Goal: Task Accomplishment & Management: Manage account settings

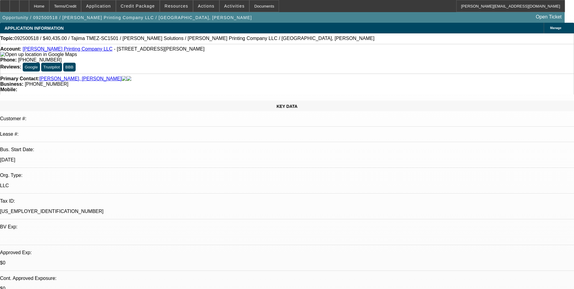
select select "0"
select select "2"
select select "0.1"
select select "4"
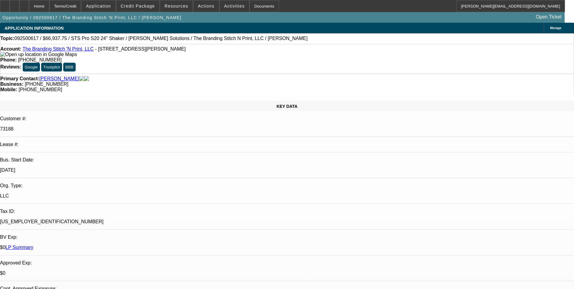
select select "0"
select select "2"
select select "0"
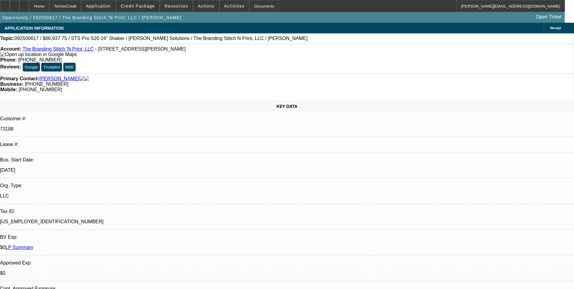
select select "0"
select select "2"
select select "0"
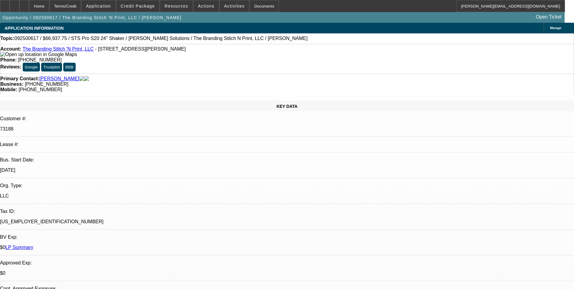
select select "0"
select select "2"
select select "0"
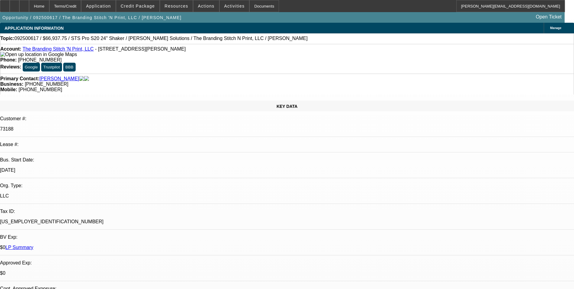
select select "2"
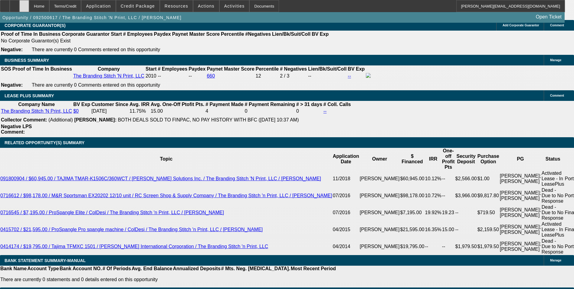
click at [29, 10] on div at bounding box center [24, 6] width 10 height 12
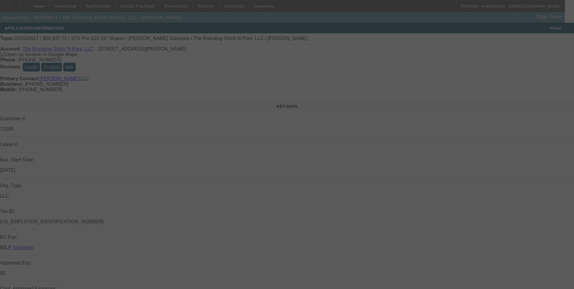
select select "0"
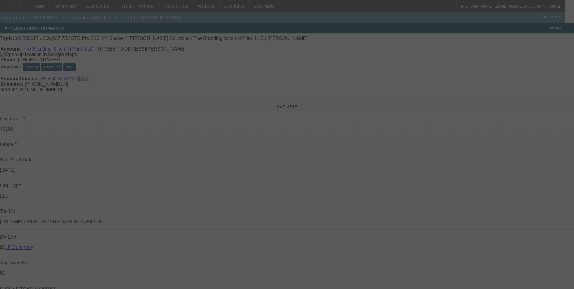
select select "0"
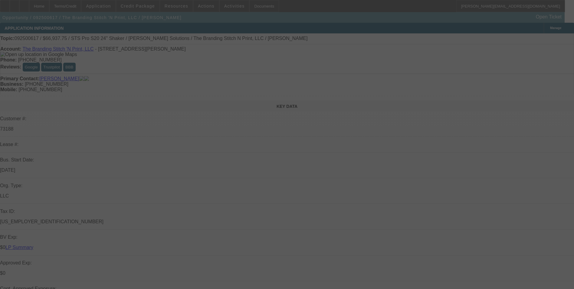
select select "0"
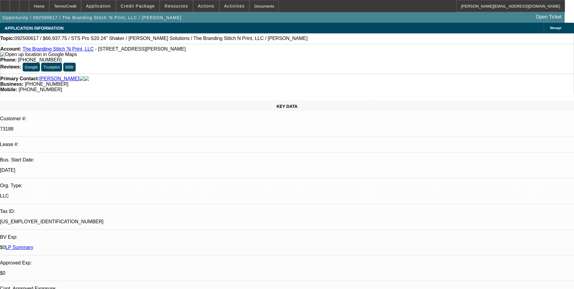
select select "1"
select select "2"
select select "1"
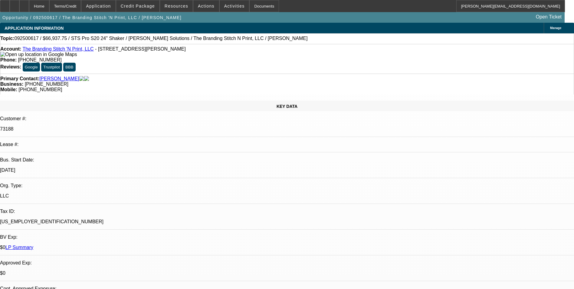
select select "2"
select select "1"
select select "2"
select select "1"
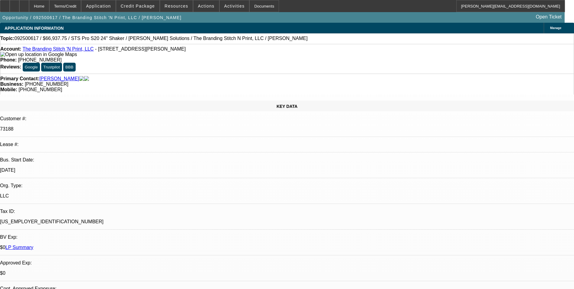
select select "1"
select select "2"
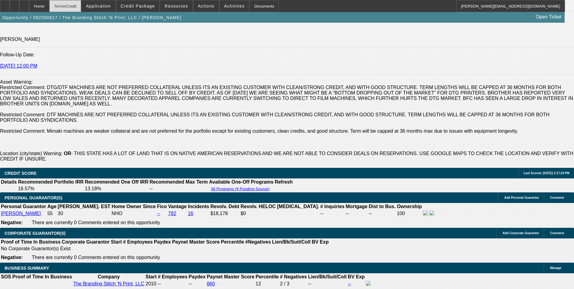
scroll to position [817, 0]
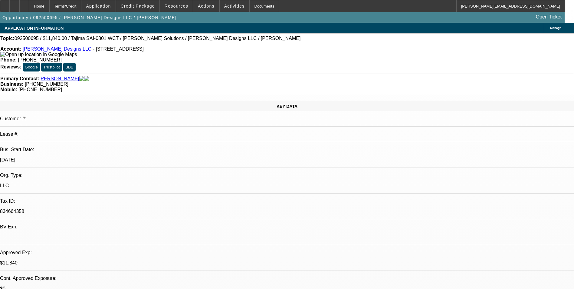
select select "0"
select select "2"
select select "0"
select select "2"
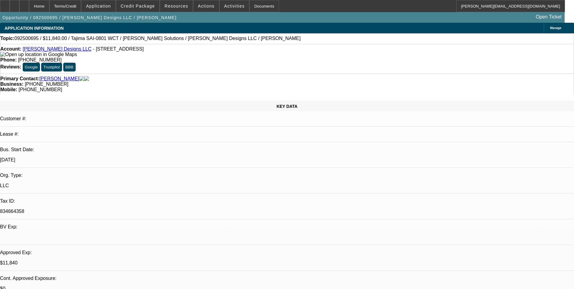
select select "0"
select select "2"
select select "0"
select select "1"
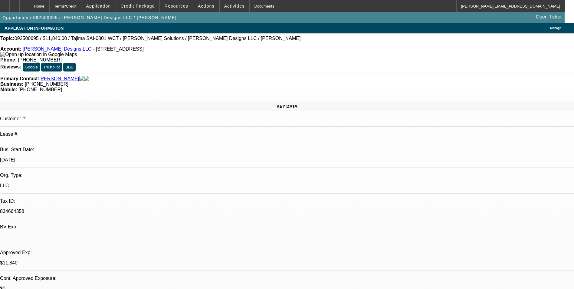
select select "2"
select select "6"
select select "1"
select select "2"
select select "6"
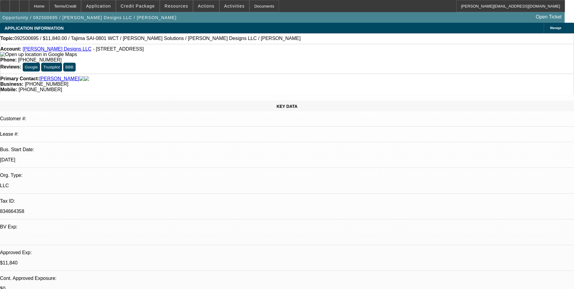
select select "1"
select select "2"
select select "6"
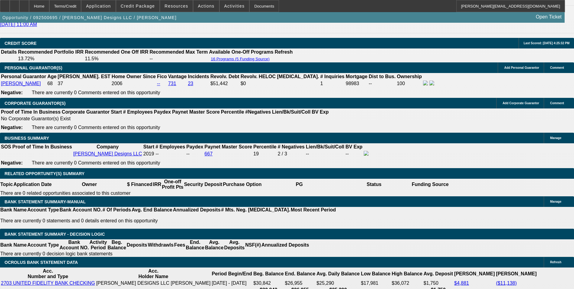
scroll to position [847, 0]
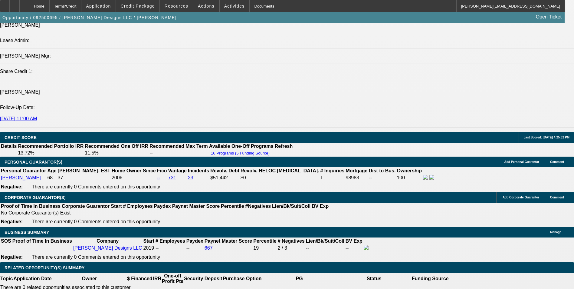
scroll to position [756, 0]
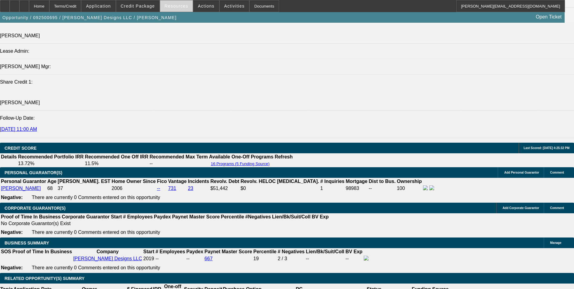
click at [177, 9] on span at bounding box center [176, 6] width 33 height 15
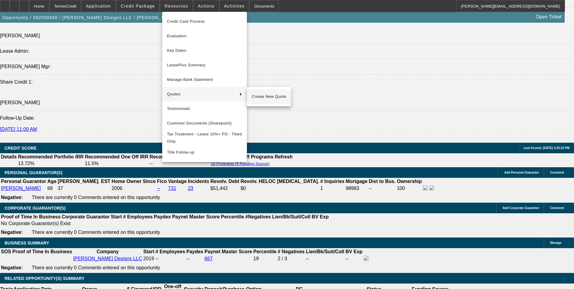
click at [258, 94] on span "Create New Quote" at bounding box center [269, 96] width 34 height 7
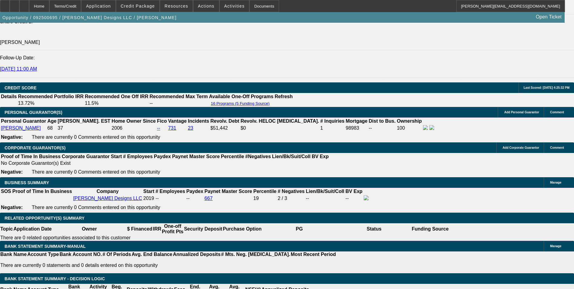
scroll to position [817, 0]
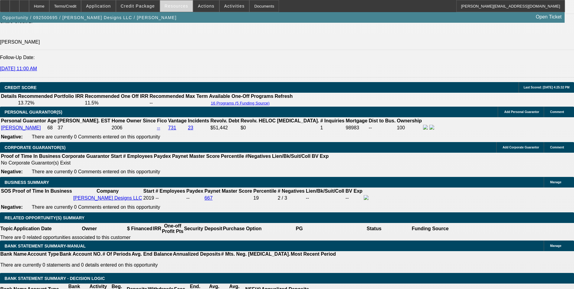
click at [176, 10] on span at bounding box center [176, 6] width 33 height 15
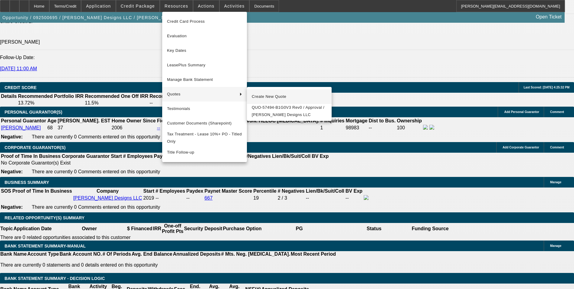
click at [273, 95] on span "Create New Quote" at bounding box center [289, 96] width 75 height 7
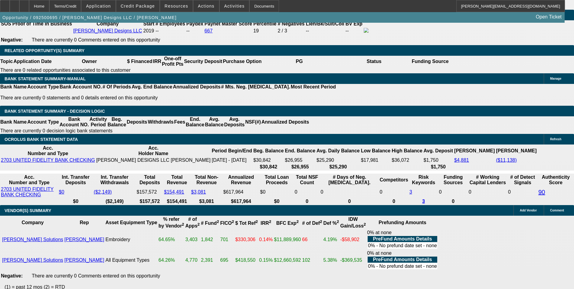
scroll to position [896, 0]
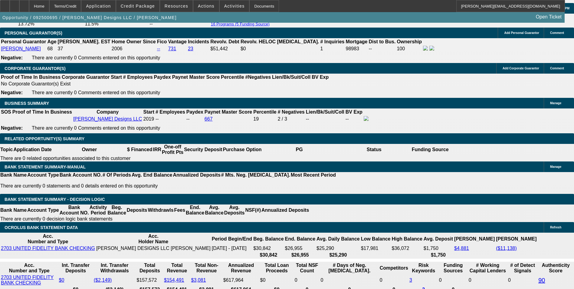
click at [233, 3] on span at bounding box center [235, 6] width 30 height 15
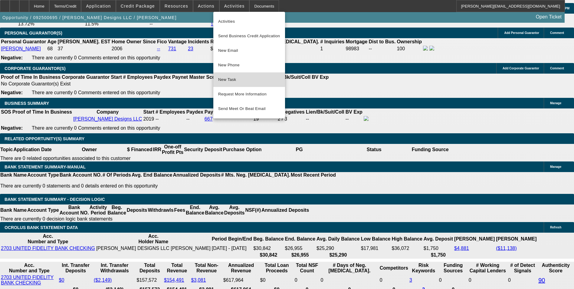
click at [245, 76] on span "New Task" at bounding box center [249, 79] width 62 height 7
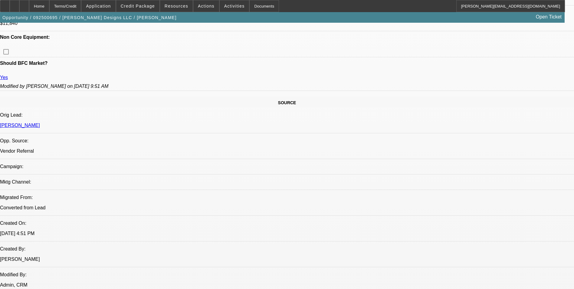
scroll to position [79, 0]
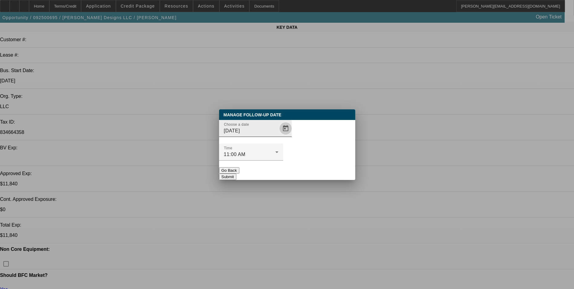
click at [278, 136] on span "Open calendar" at bounding box center [285, 128] width 15 height 15
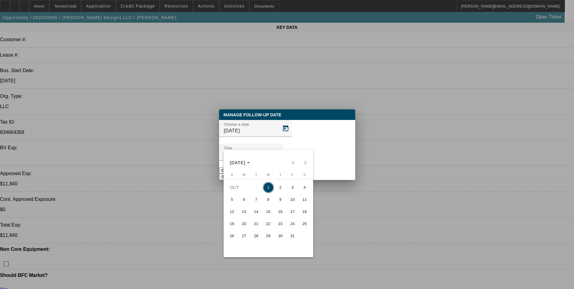
click at [296, 192] on span "3" at bounding box center [292, 187] width 11 height 11
type input "10/3/2025"
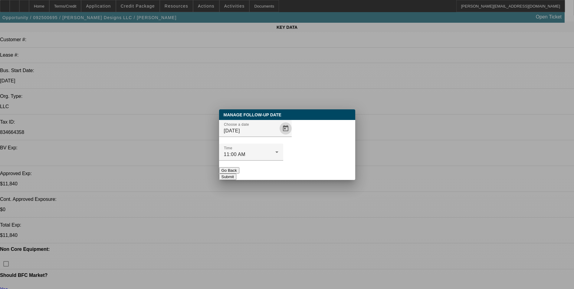
click at [236, 173] on button "Submit" at bounding box center [227, 176] width 17 height 6
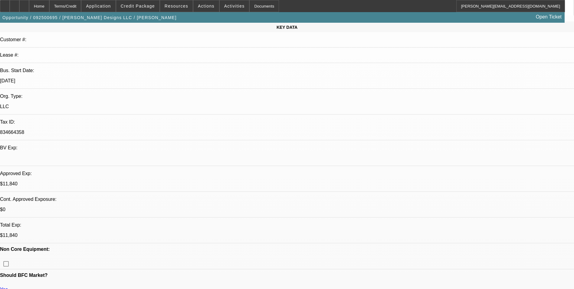
scroll to position [79, 0]
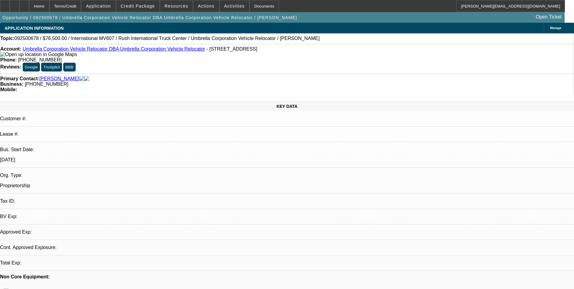
select select "0"
select select "2"
select select "0.1"
select select "4"
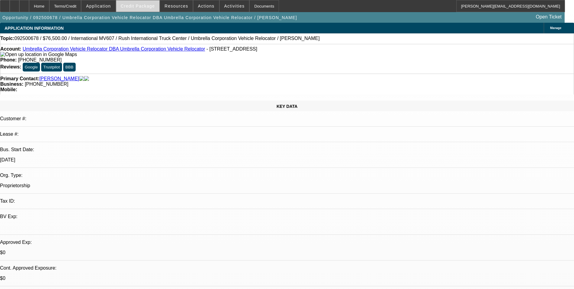
click at [137, 6] on span "Credit Package" at bounding box center [138, 6] width 34 height 5
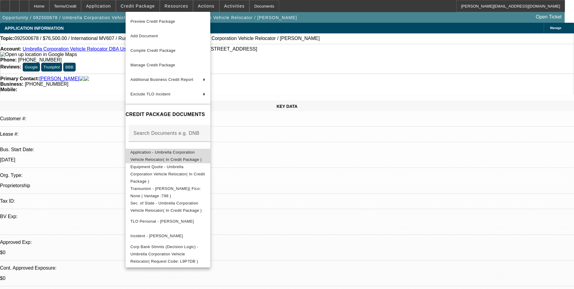
click at [175, 156] on span "Application - Umbrella Corporation Vehicle Relocator( In Credit Package )" at bounding box center [167, 156] width 75 height 15
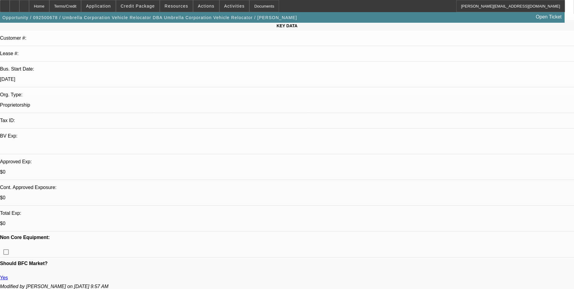
scroll to position [121, 0]
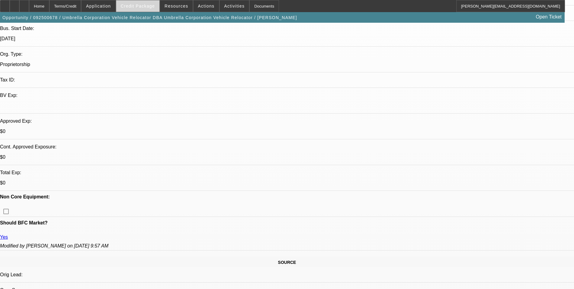
click at [151, 7] on span "Credit Package" at bounding box center [138, 6] width 34 height 5
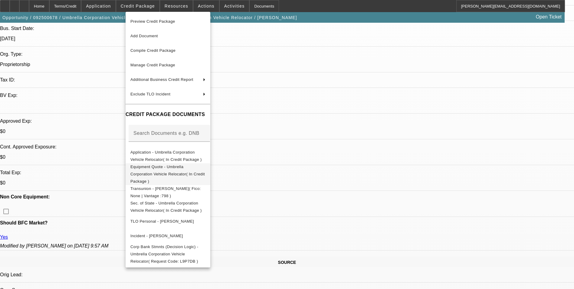
click at [179, 167] on span "Equipment Quote - Umbrella Corporation Vehicle Relocator( In Credit Package )" at bounding box center [167, 173] width 74 height 19
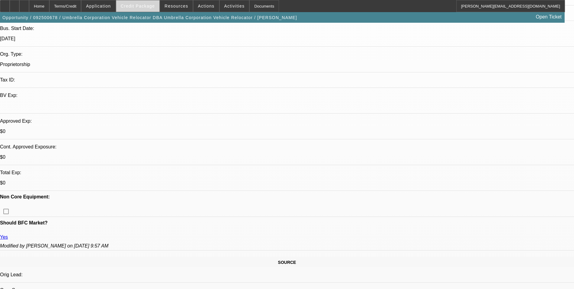
click at [148, 6] on span "Credit Package" at bounding box center [138, 6] width 34 height 5
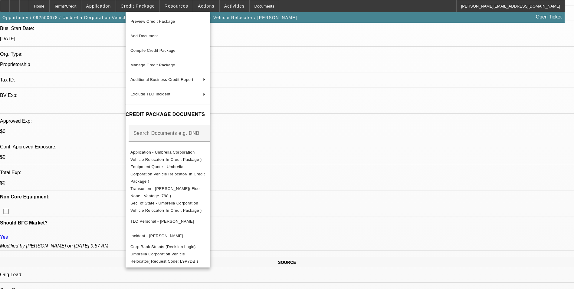
click at [316, 213] on div at bounding box center [287, 144] width 574 height 289
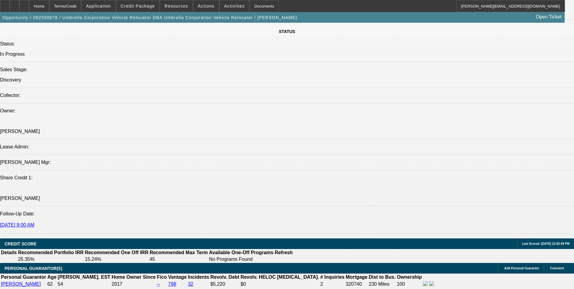
scroll to position [726, 0]
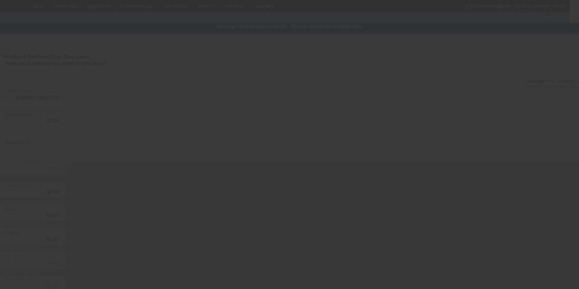
type input "$38,000.00"
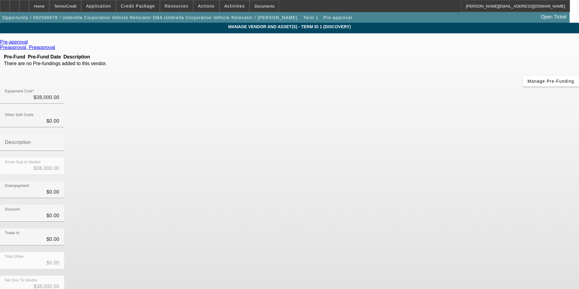
click at [510, 7] on span "Remove Vendor" at bounding box center [521, 5] width 23 height 3
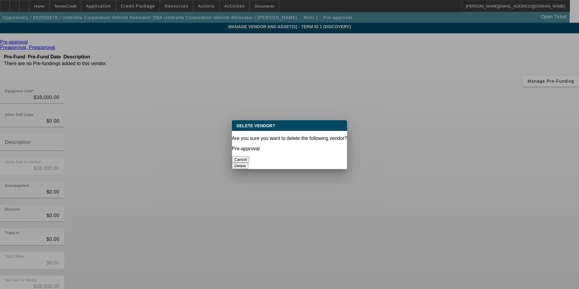
click at [248, 162] on button "Delete" at bounding box center [240, 165] width 17 height 6
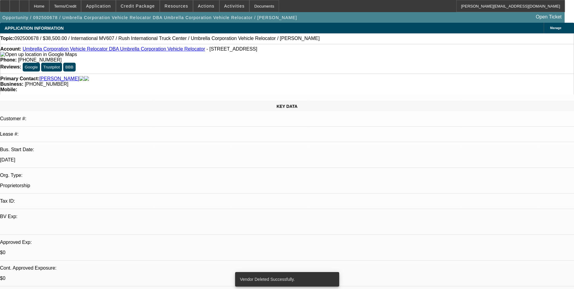
select select "0"
select select "2"
select select "0.1"
select select "4"
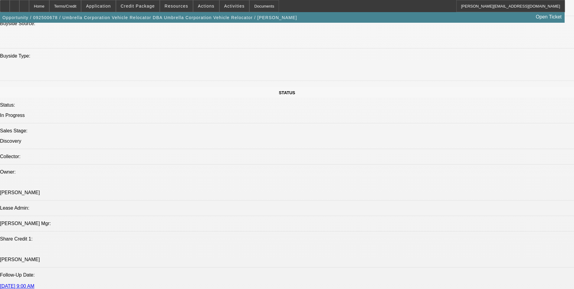
scroll to position [24, 0]
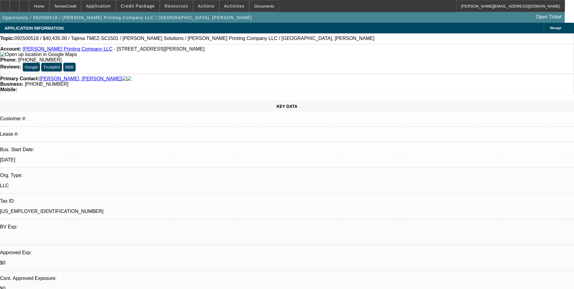
select select "0"
select select "2"
select select "0.1"
select select "4"
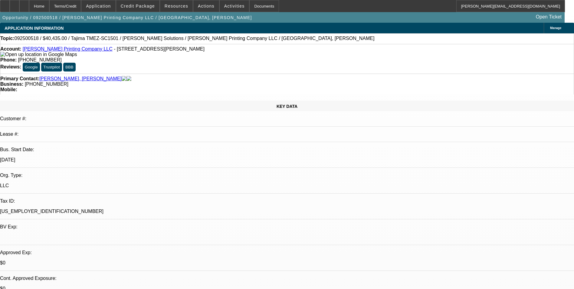
click at [157, 76] on div "Primary Contact: [PERSON_NAME], [PERSON_NAME]" at bounding box center [286, 78] width 573 height 5
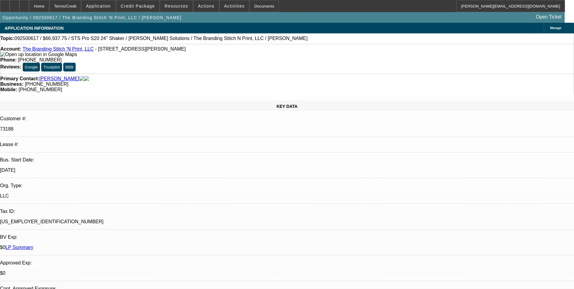
select select "0"
select select "2"
select select "0"
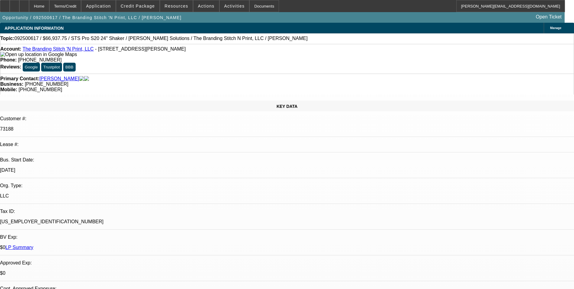
select select "0"
select select "2"
select select "0"
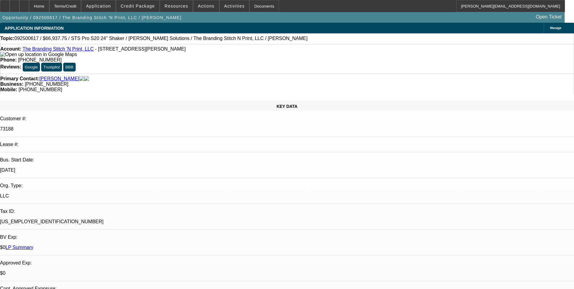
select select "0"
select select "2"
select select "0"
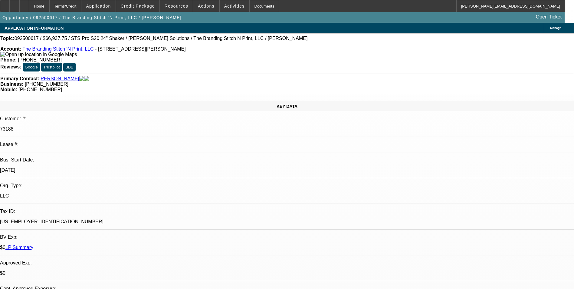
select select "2"
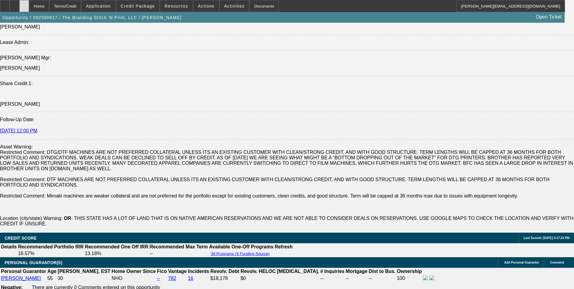
click at [29, 5] on div at bounding box center [24, 6] width 10 height 12
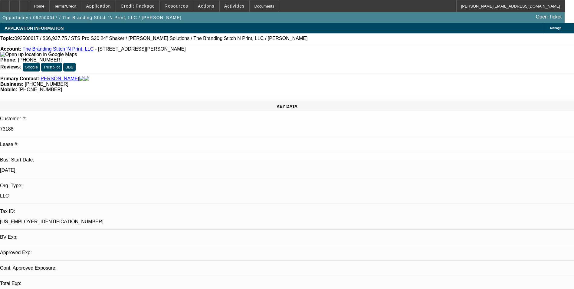
select select "0"
select select "2"
select select "0"
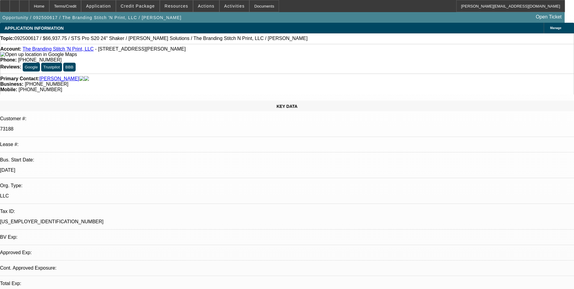
select select "0"
select select "2"
select select "0"
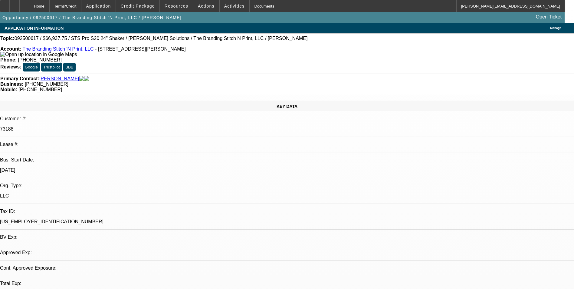
select select "0"
select select "2"
select select "0"
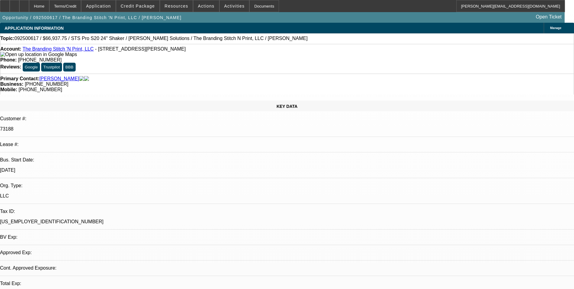
select select "2"
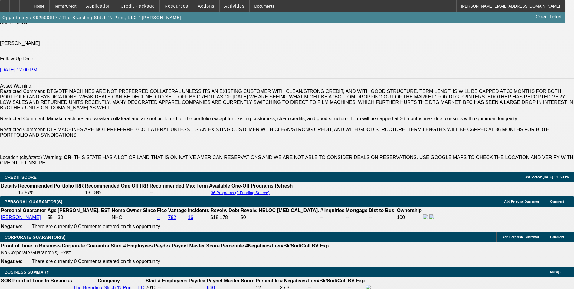
scroll to position [968, 0]
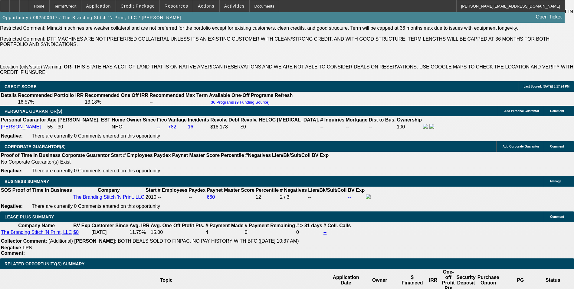
drag, startPoint x: 482, startPoint y: 82, endPoint x: 461, endPoint y: 56, distance: 33.9
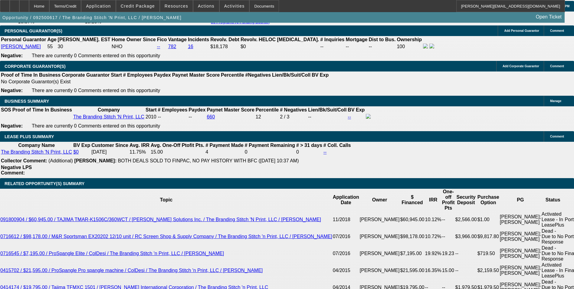
scroll to position [1059, 0]
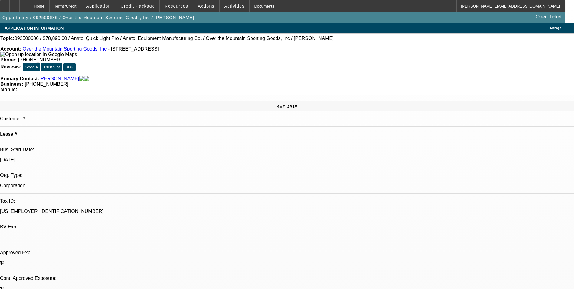
select select "0"
select select "2"
select select "0.1"
select select "0"
select select "2"
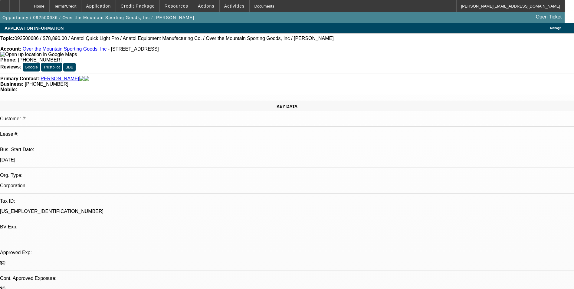
select select "0"
select select "2"
select select "0.1"
select select "1"
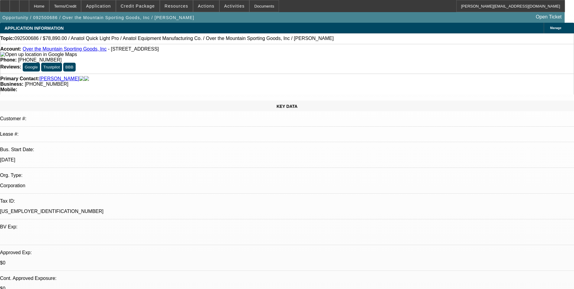
select select "2"
select select "4"
select select "1"
select select "2"
select select "6"
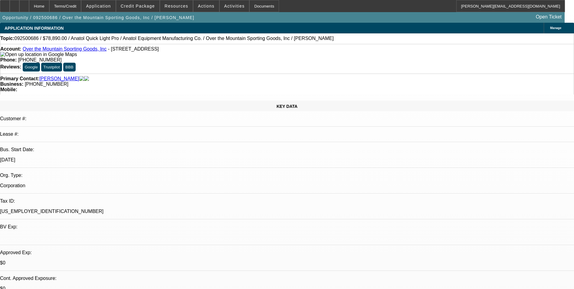
select select "1"
select select "2"
select select "4"
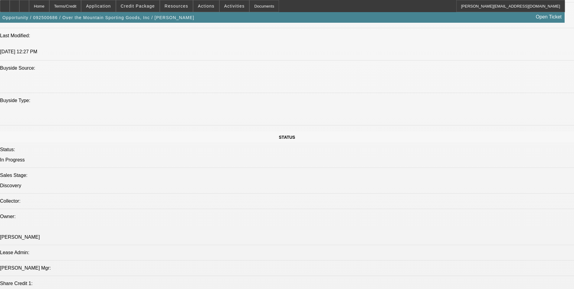
scroll to position [635, 0]
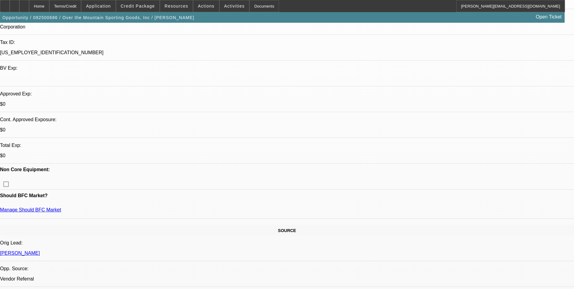
scroll to position [151, 0]
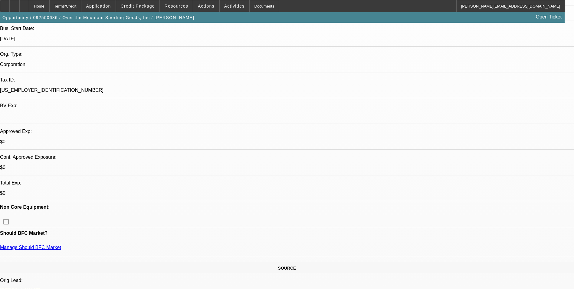
scroll to position [0, 0]
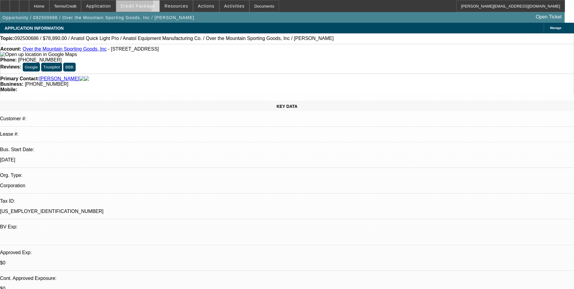
click at [142, 4] on span "Credit Package" at bounding box center [138, 6] width 34 height 5
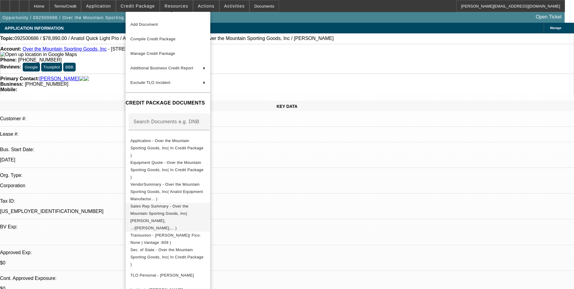
scroll to position [18, 0]
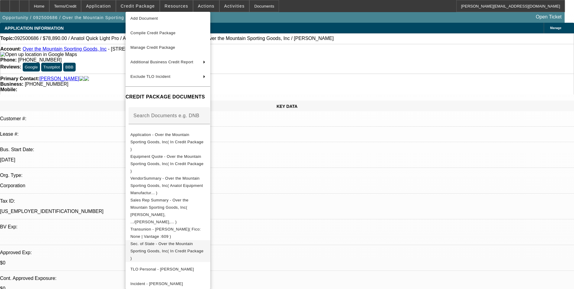
click at [204, 241] on span "Sec. of State - Over the Mountain Sporting Goods, Inc( In Credit Package )" at bounding box center [166, 250] width 73 height 19
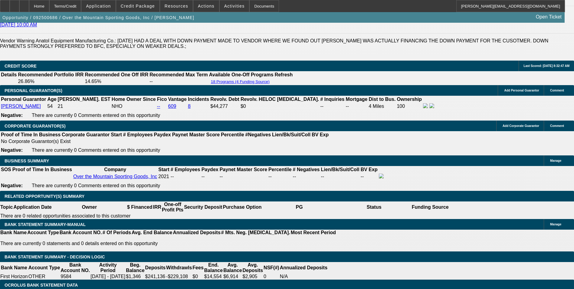
scroll to position [878, 0]
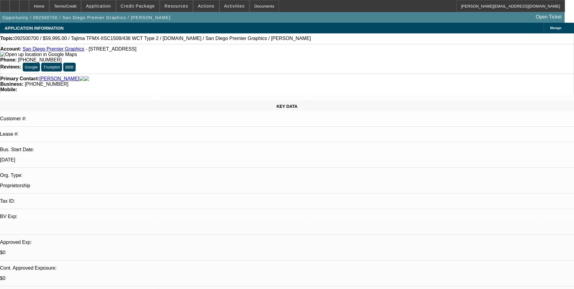
select select "0"
select select "2"
select select "0.1"
select select "4"
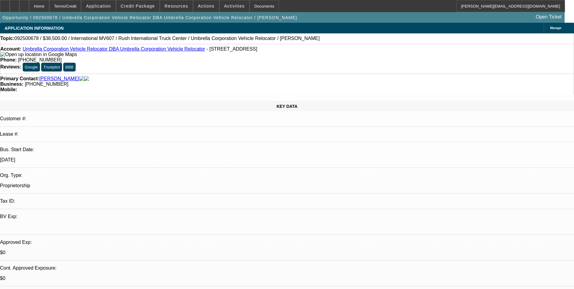
select select "0"
select select "2"
select select "0.1"
select select "4"
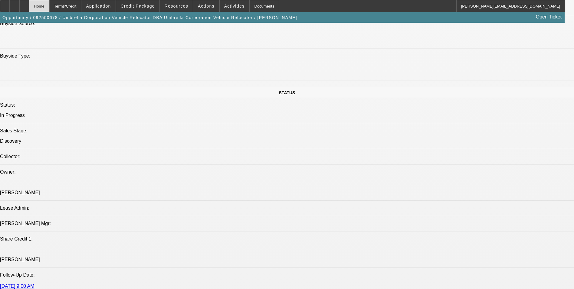
scroll to position [24, 0]
click at [29, 9] on div at bounding box center [24, 6] width 10 height 12
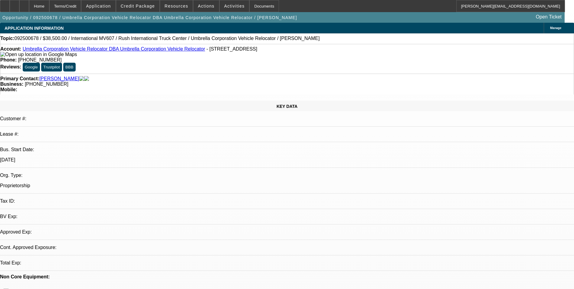
select select "0"
select select "2"
select select "0.1"
select select "4"
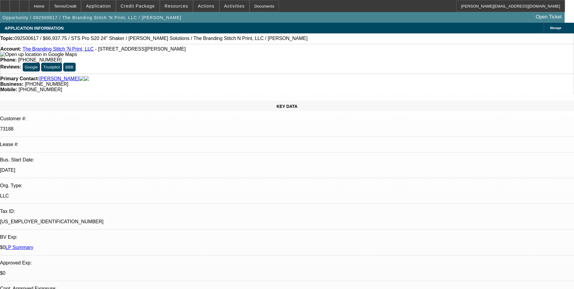
select select "0"
select select "2"
select select "0"
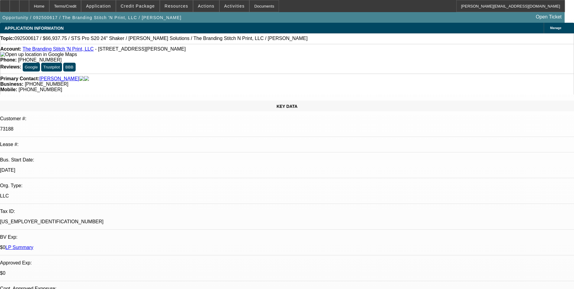
select select "0"
select select "2"
select select "0"
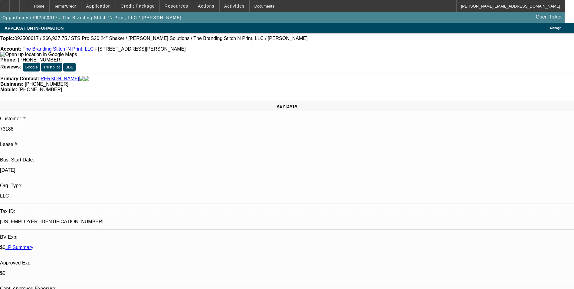
select select "0"
select select "2"
select select "0"
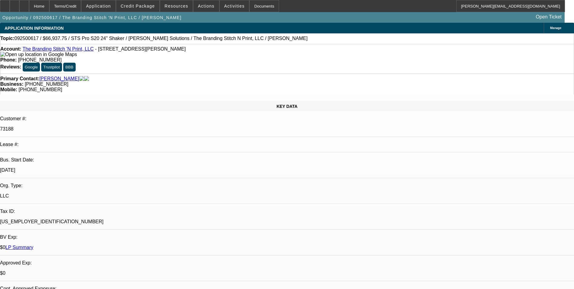
select select "2"
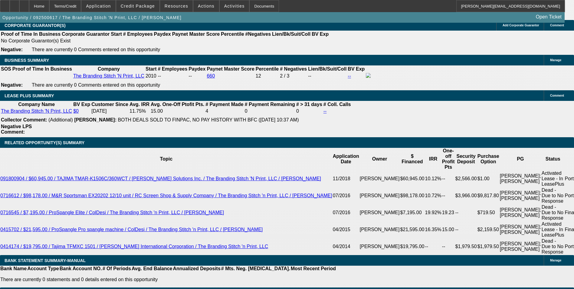
scroll to position [1180, 0]
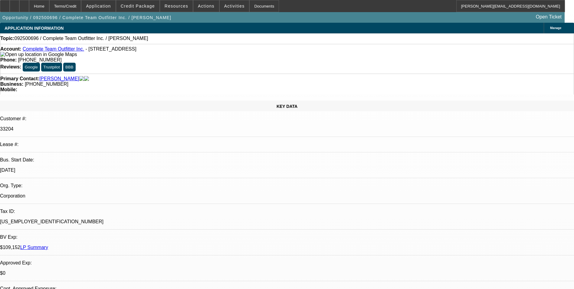
select select "0"
select select "2"
select select "0.1"
select select "1"
select select "2"
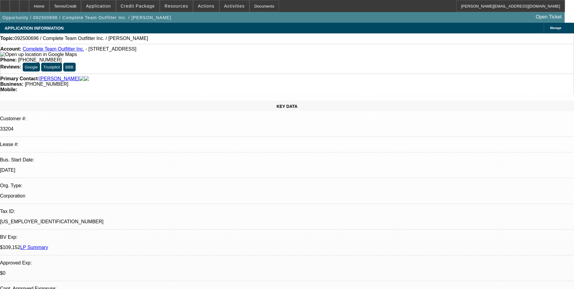
select select "4"
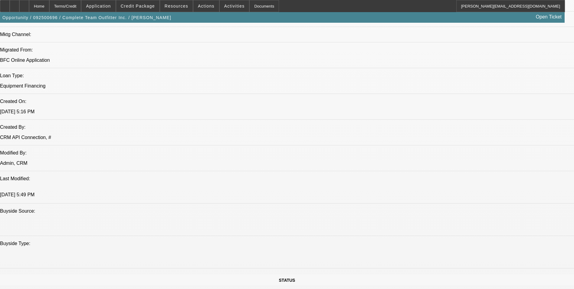
scroll to position [393, 0]
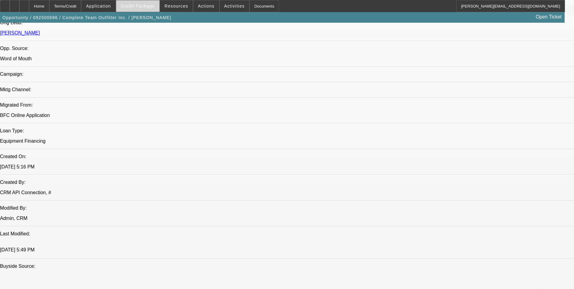
click at [155, 8] on span "Credit Package" at bounding box center [138, 6] width 34 height 5
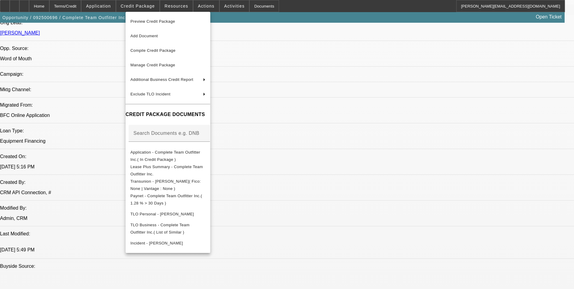
drag, startPoint x: 318, startPoint y: 233, endPoint x: 280, endPoint y: 179, distance: 66.2
click at [318, 232] on div at bounding box center [287, 144] width 574 height 289
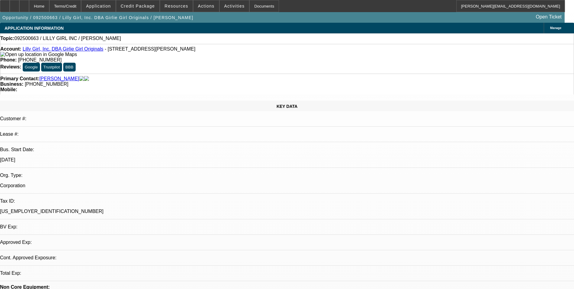
select select "0"
select select "2"
select select "0.1"
select select "1"
select select "2"
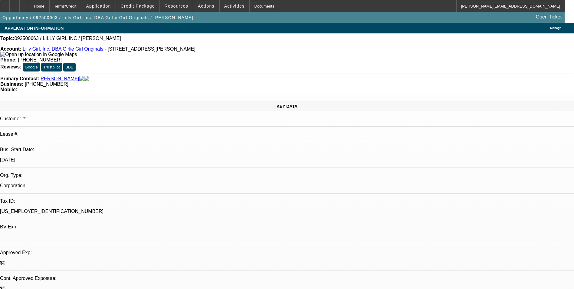
select select "4"
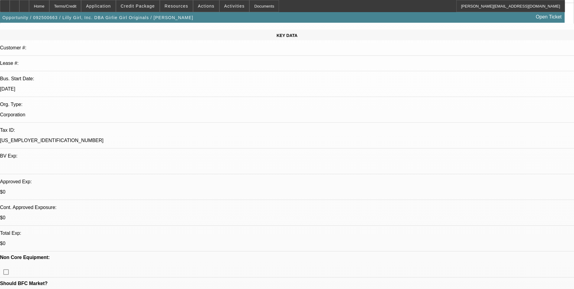
scroll to position [91, 0]
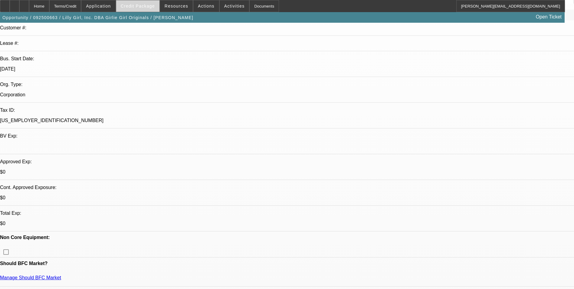
click at [151, 10] on span at bounding box center [137, 6] width 43 height 15
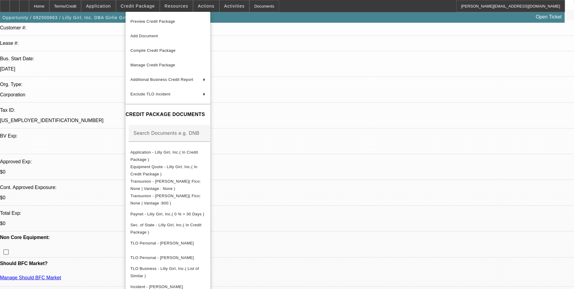
click at [175, 66] on span "Manage Credit Package" at bounding box center [152, 65] width 45 height 5
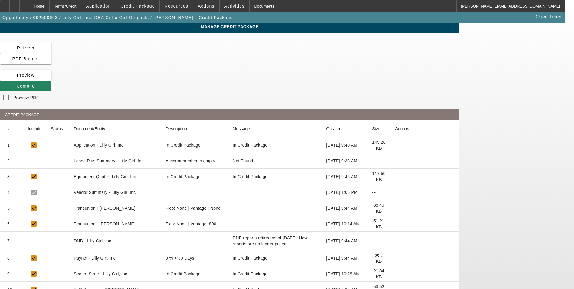
click at [395, 208] on icon at bounding box center [395, 208] width 0 height 0
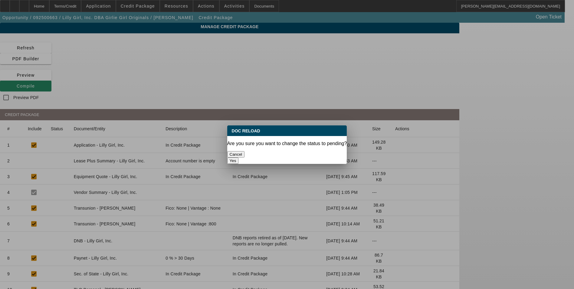
click at [239, 157] on button "Yes" at bounding box center [232, 160] width 11 height 6
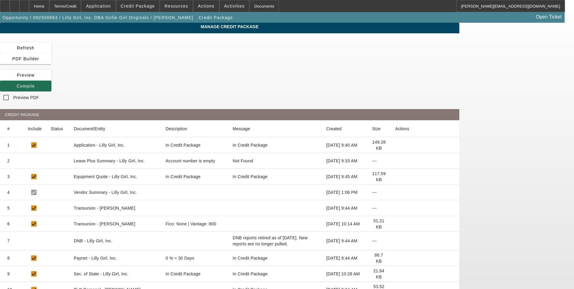
click at [35, 84] on span "Compile" at bounding box center [26, 86] width 18 height 5
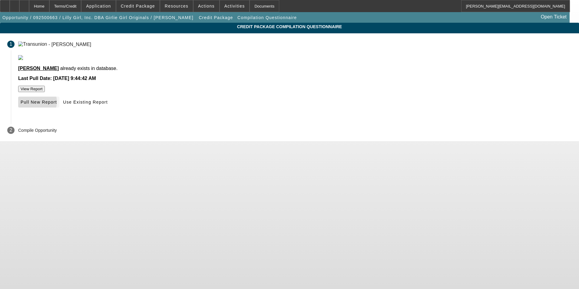
click at [57, 104] on span "Pull New Report" at bounding box center [39, 102] width 36 height 5
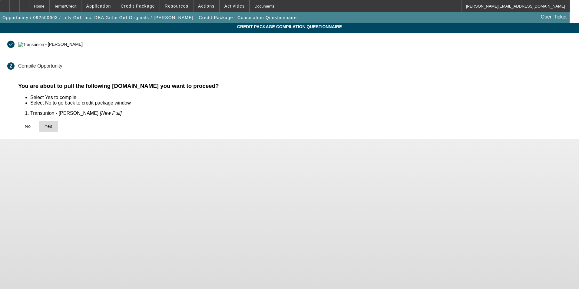
click at [53, 126] on span "Yes" at bounding box center [48, 126] width 8 height 5
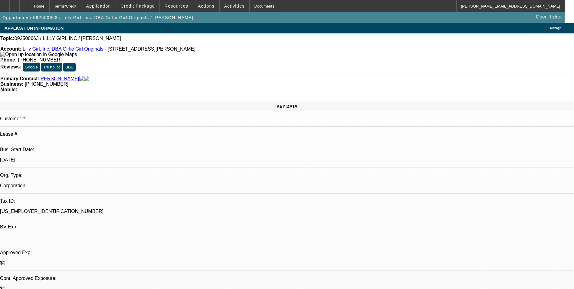
select select "0"
select select "2"
select select "0.1"
select select "4"
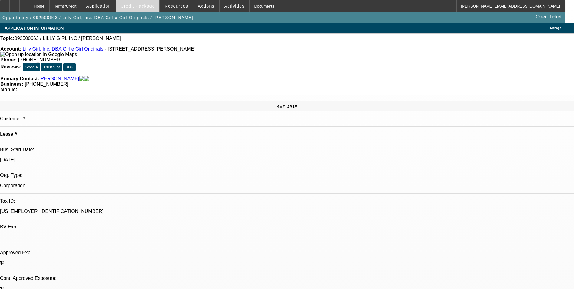
click at [152, 8] on span "Credit Package" at bounding box center [138, 6] width 34 height 5
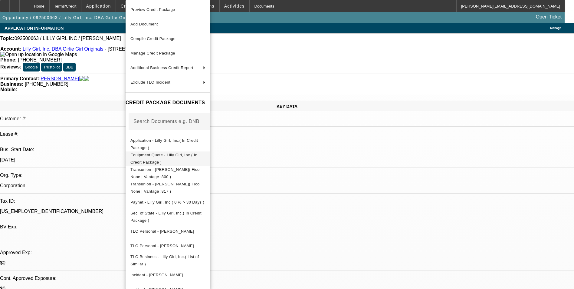
click at [186, 155] on span "Equipment Quote - Lilly Girl, Inc.( In Credit Package )" at bounding box center [163, 159] width 67 height 12
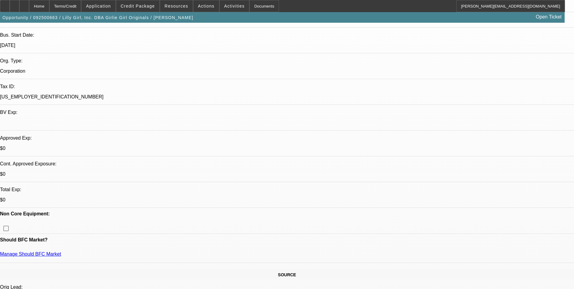
scroll to position [151, 0]
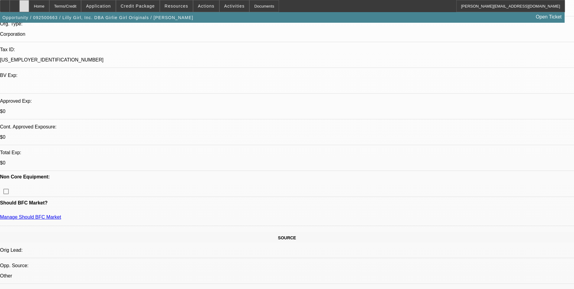
click at [29, 9] on div at bounding box center [24, 6] width 10 height 12
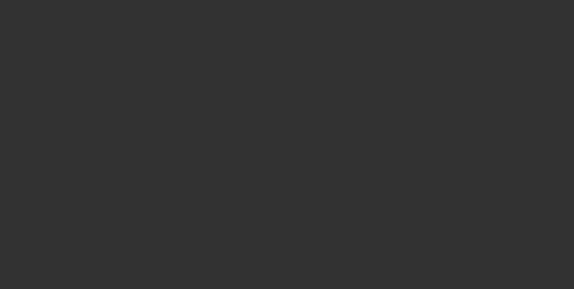
select select "0"
select select "2"
select select "0.1"
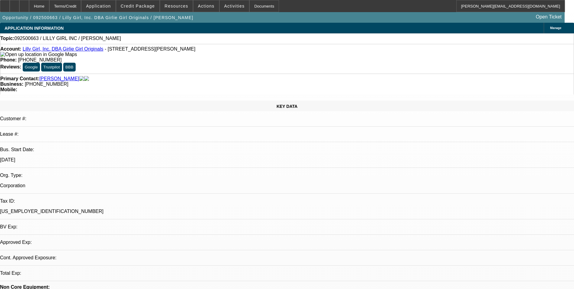
select select "1"
select select "2"
select select "4"
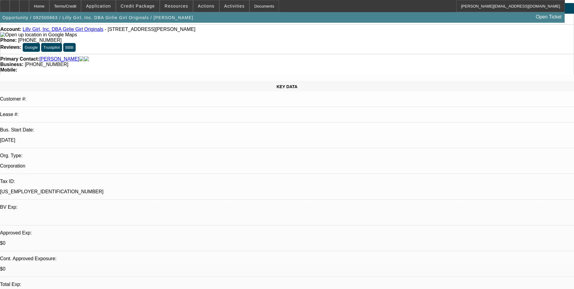
scroll to position [30, 0]
